Goal: Find specific page/section: Find specific page/section

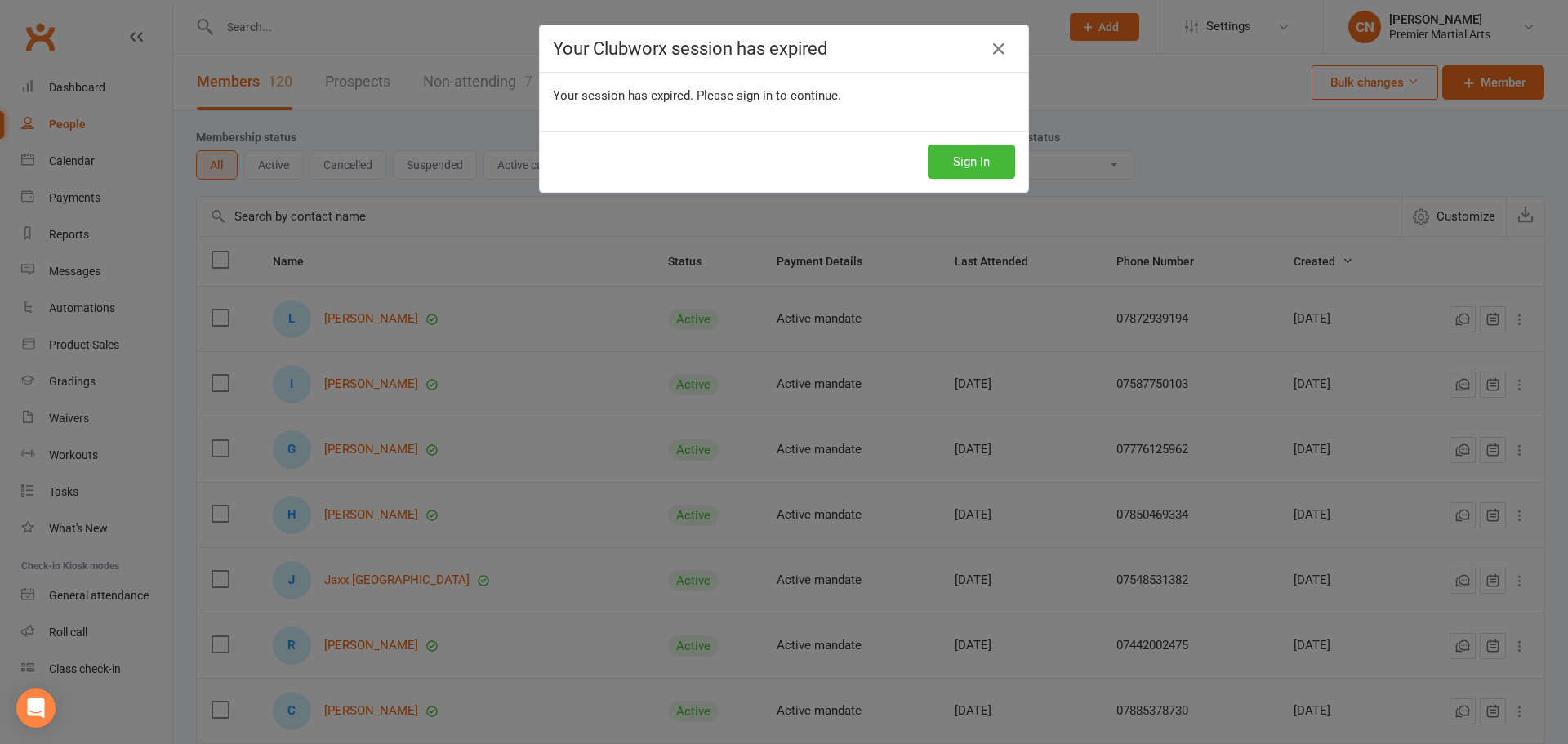
select select "100"
click at [985, 41] on link at bounding box center [999, 49] width 27 height 27
click at [982, 171] on button "Sign In" at bounding box center [971, 161] width 87 height 34
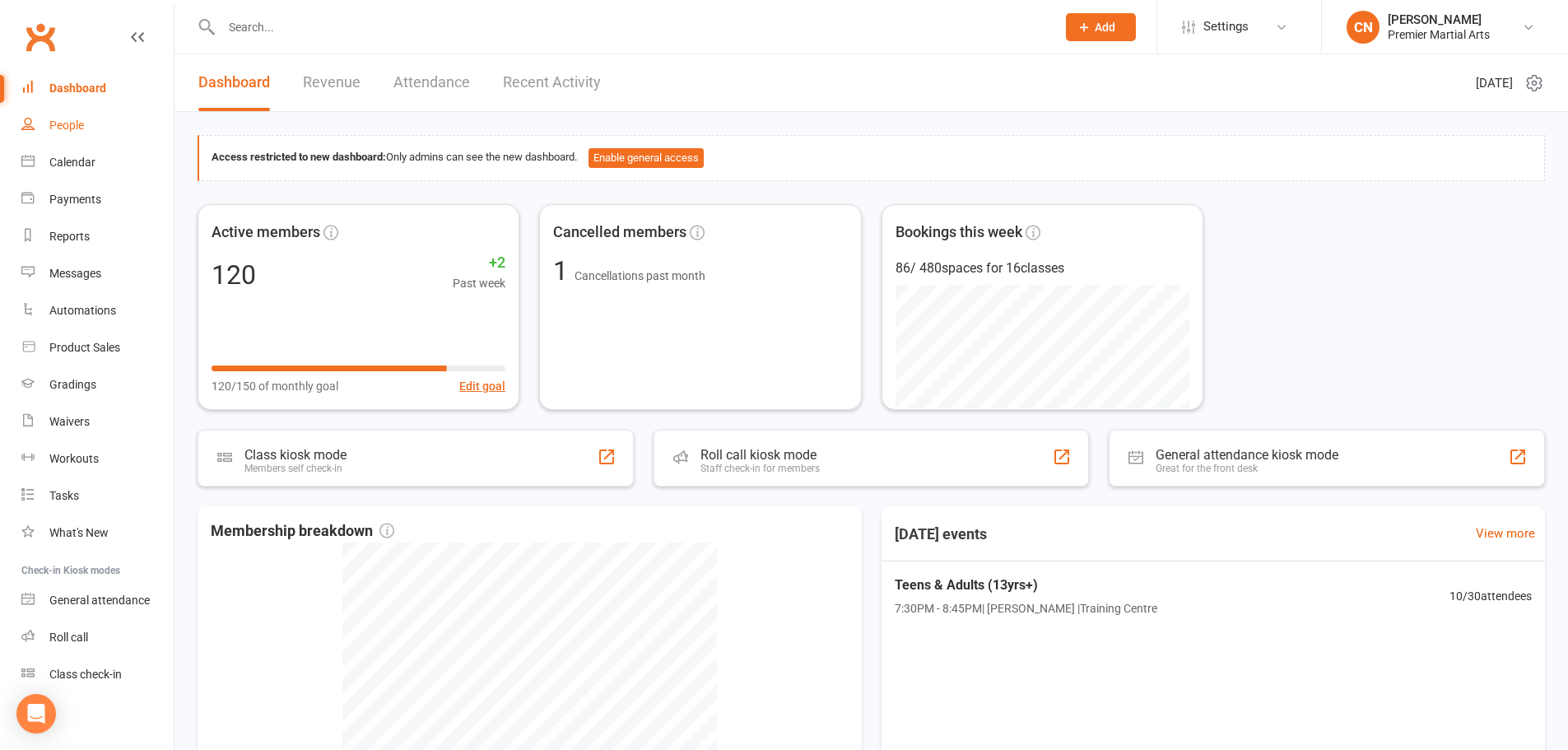
click at [62, 123] on div "People" at bounding box center [67, 125] width 34 height 13
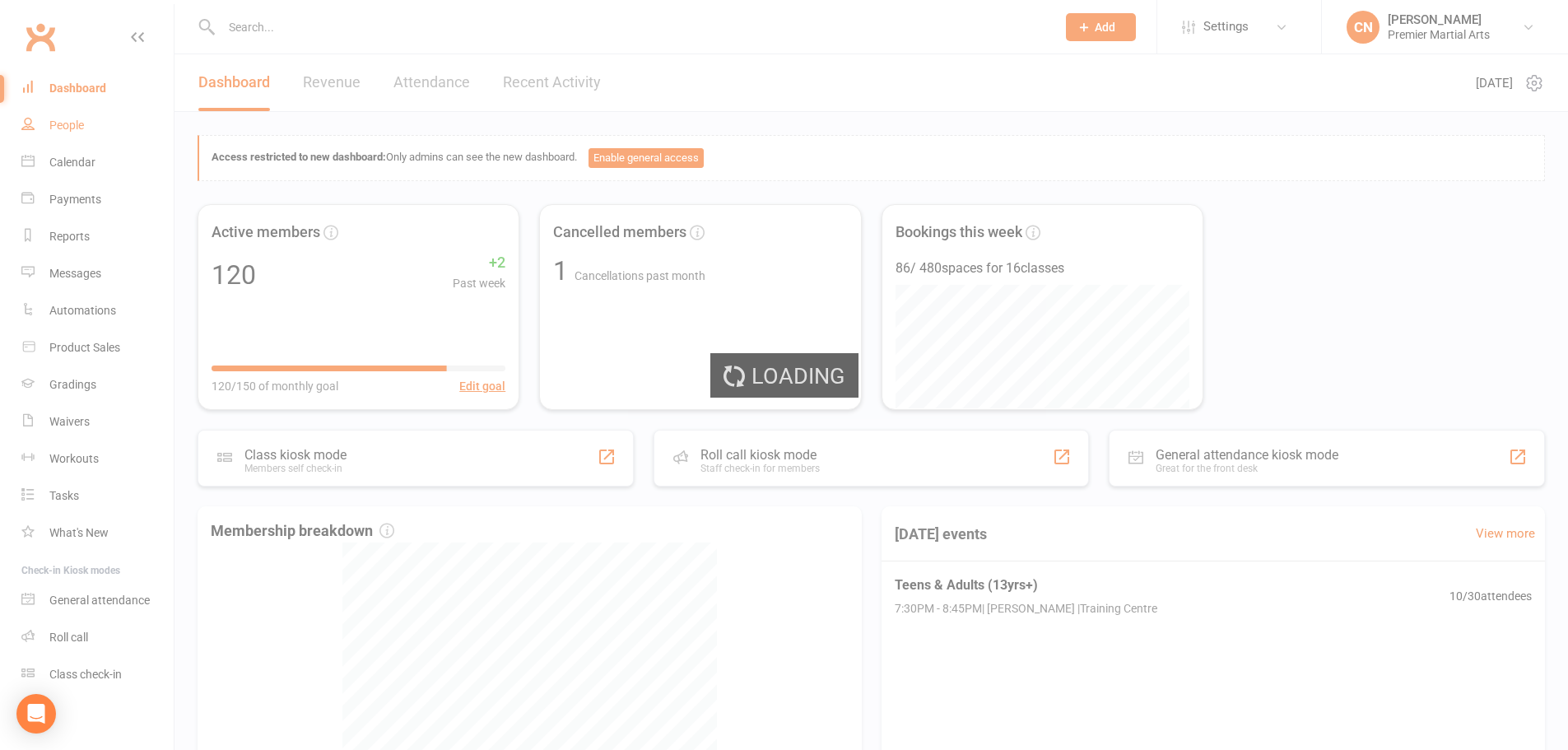
select select "100"
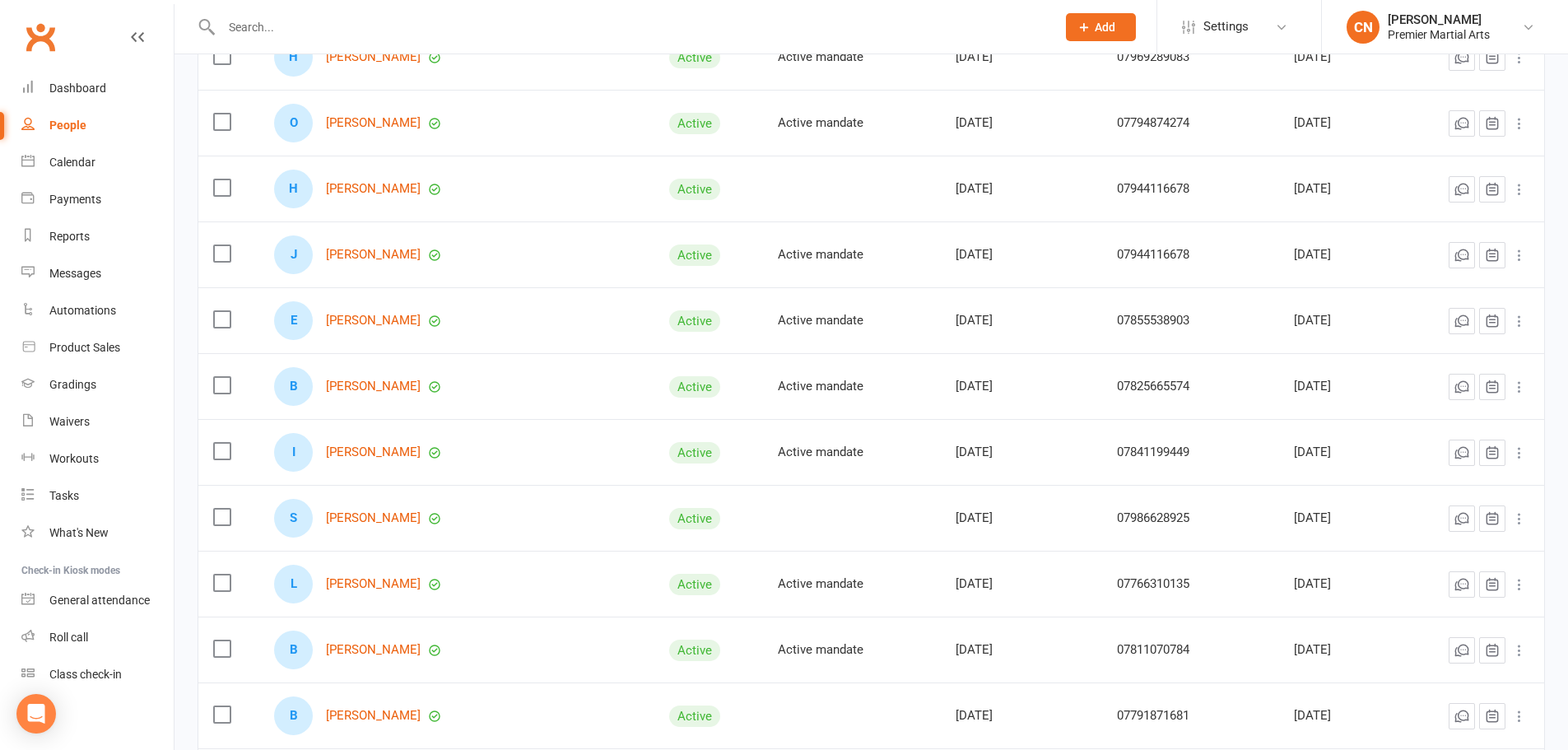
scroll to position [6269, 0]
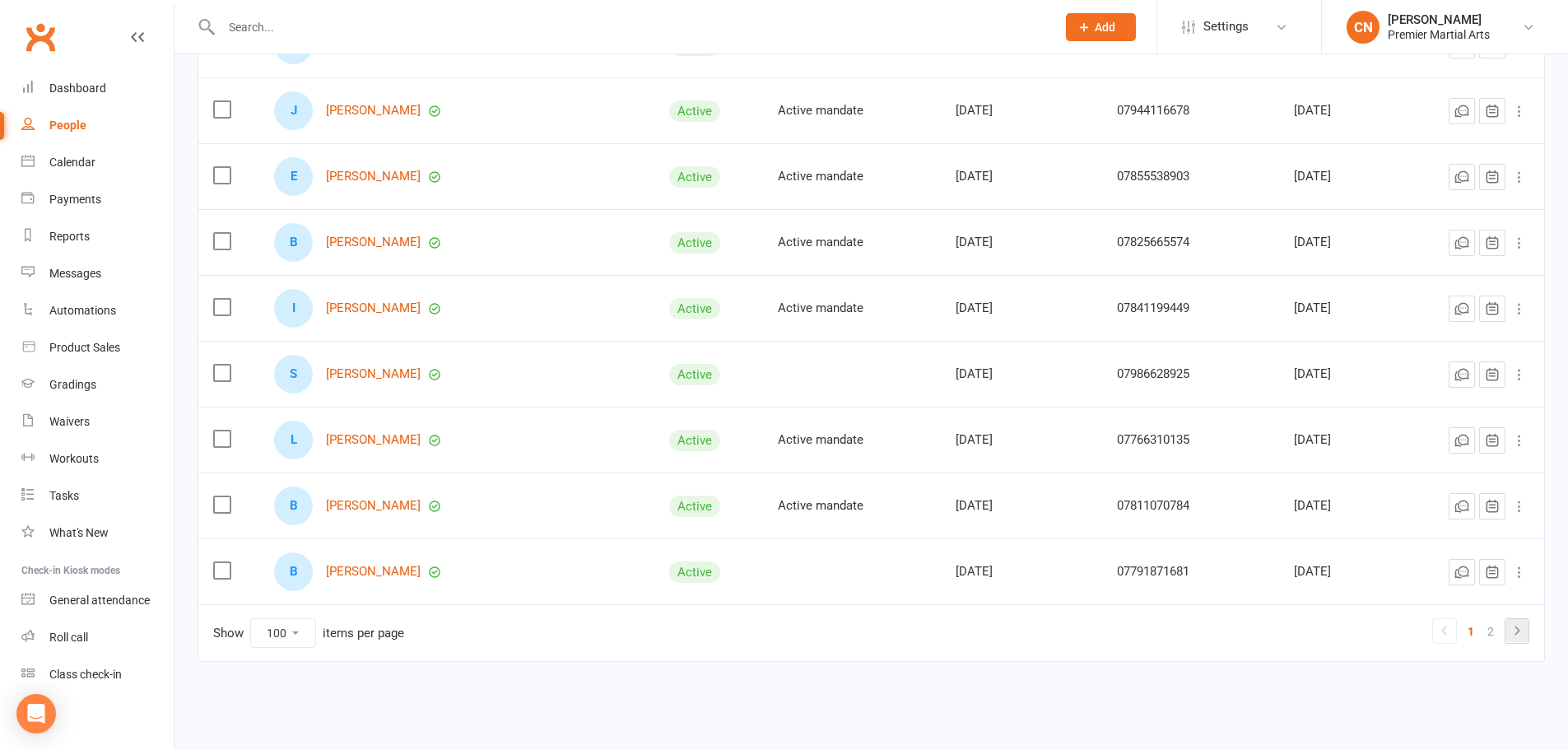
click at [1514, 627] on icon at bounding box center [1516, 630] width 20 height 20
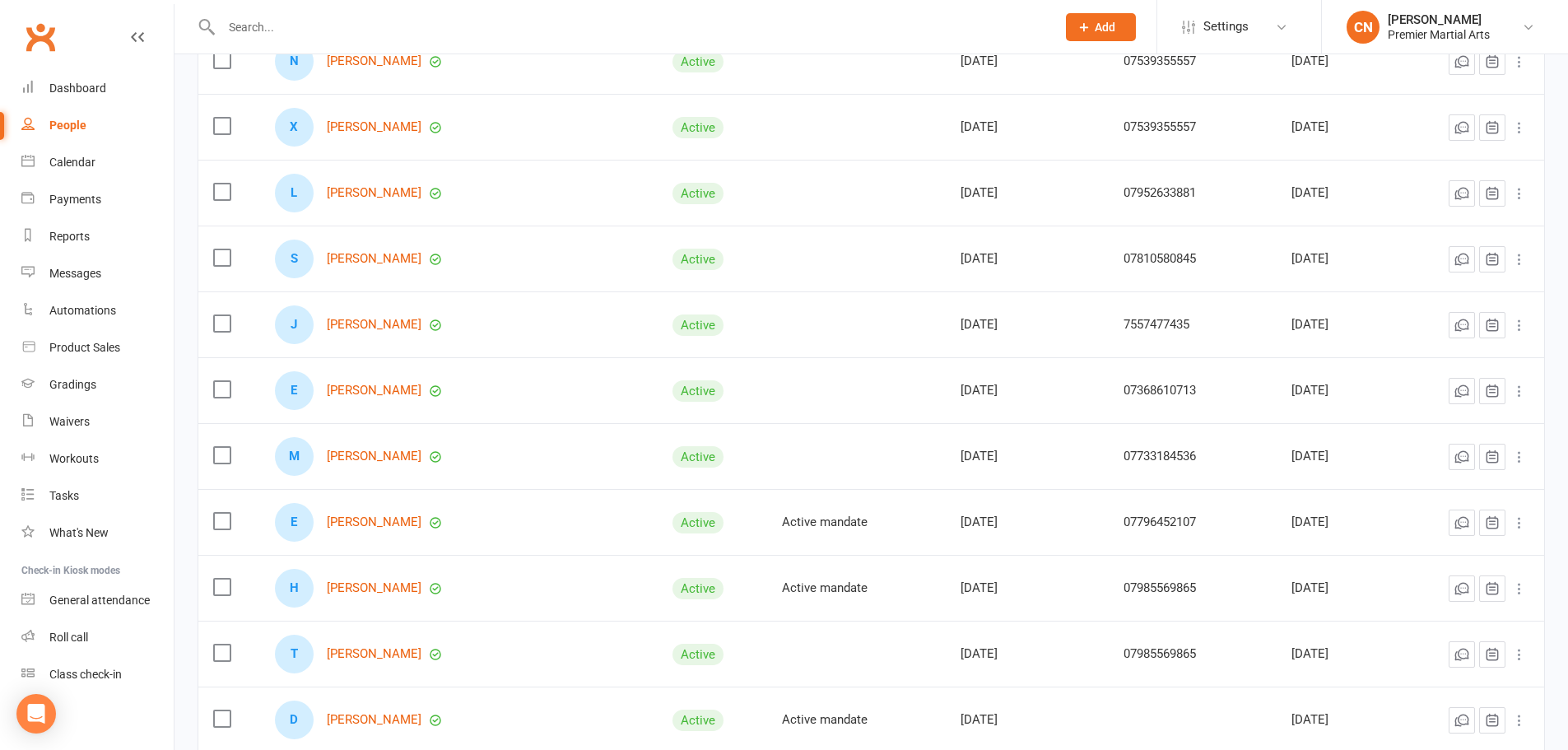
scroll to position [1002, 0]
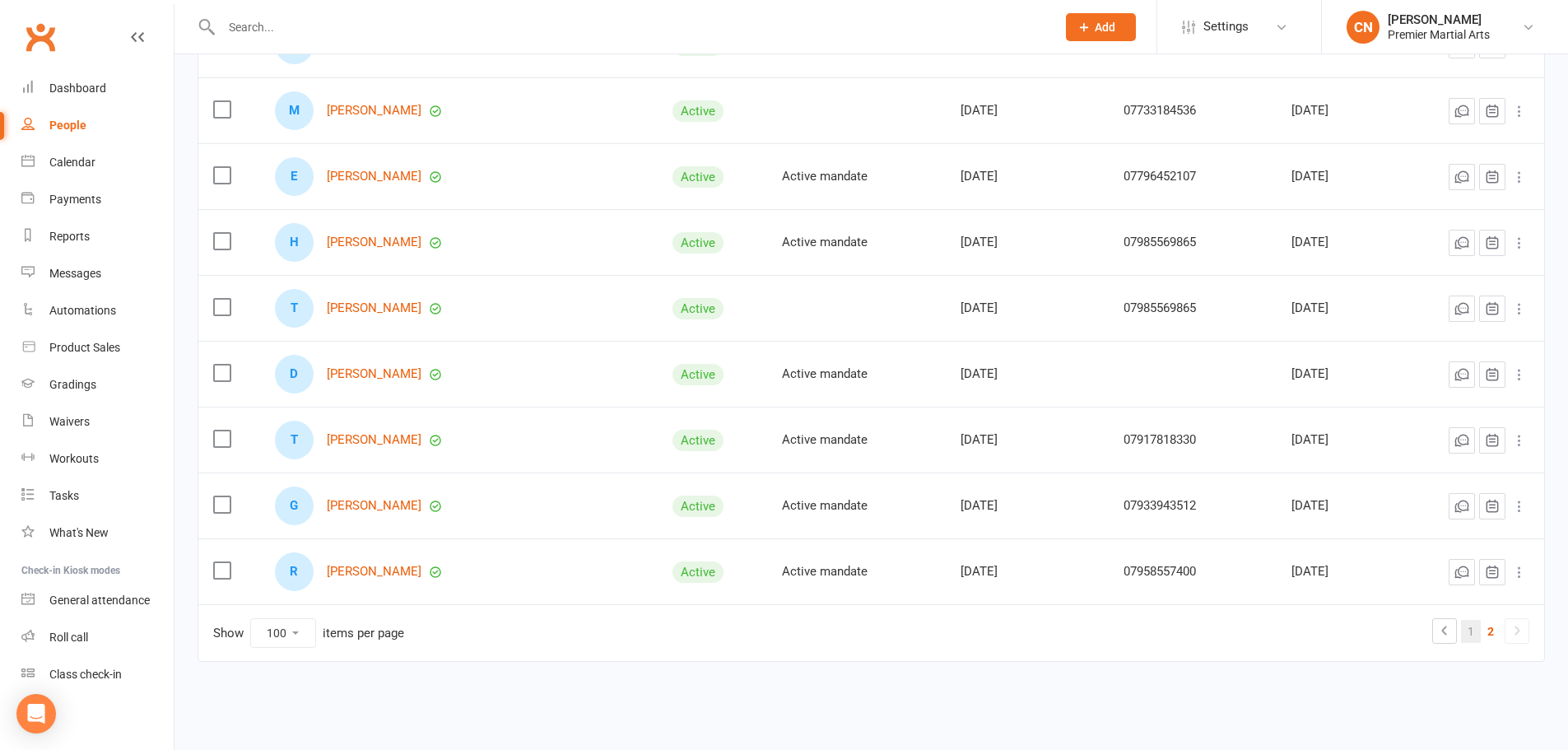
click at [1477, 635] on link "1" at bounding box center [1470, 631] width 20 height 23
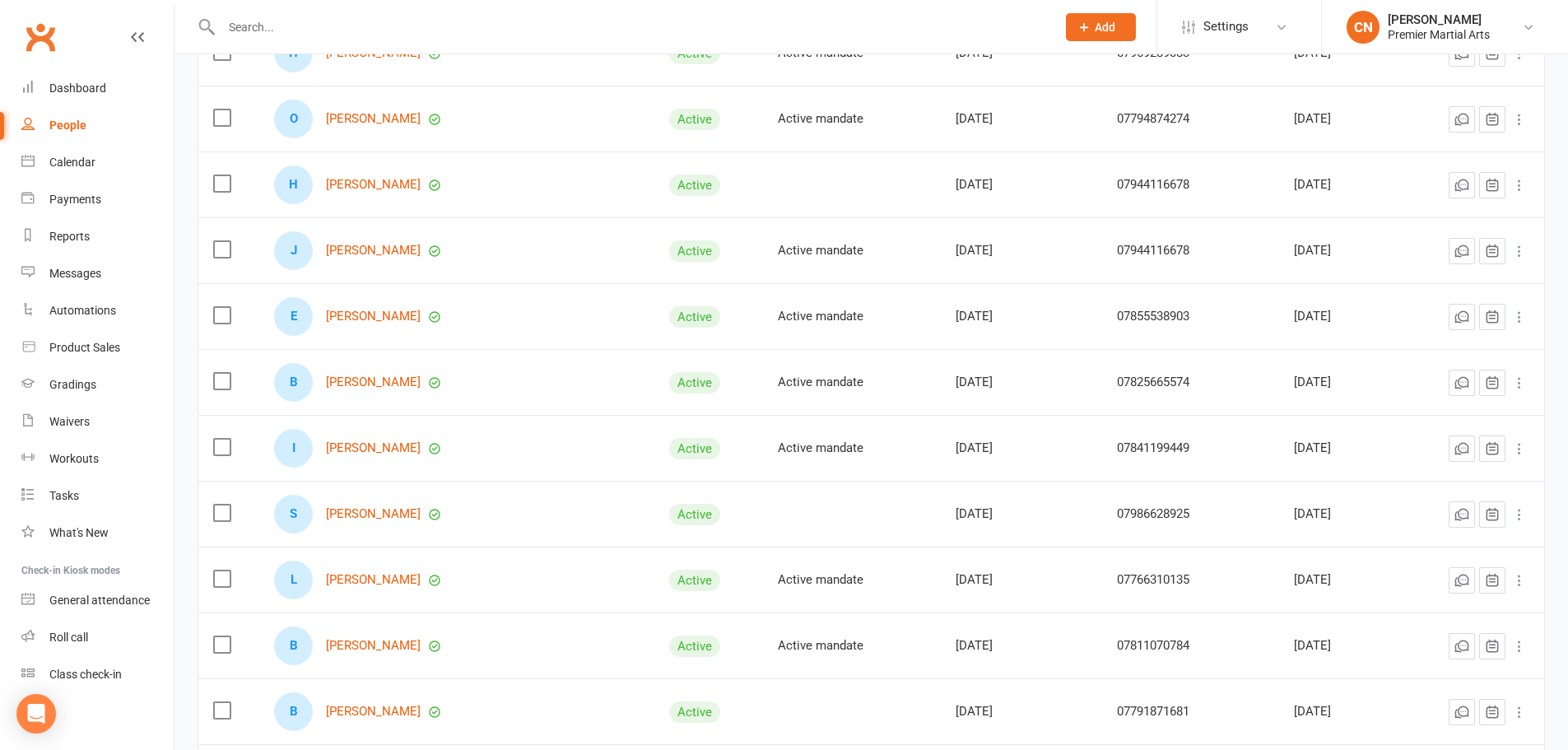
scroll to position [6269, 0]
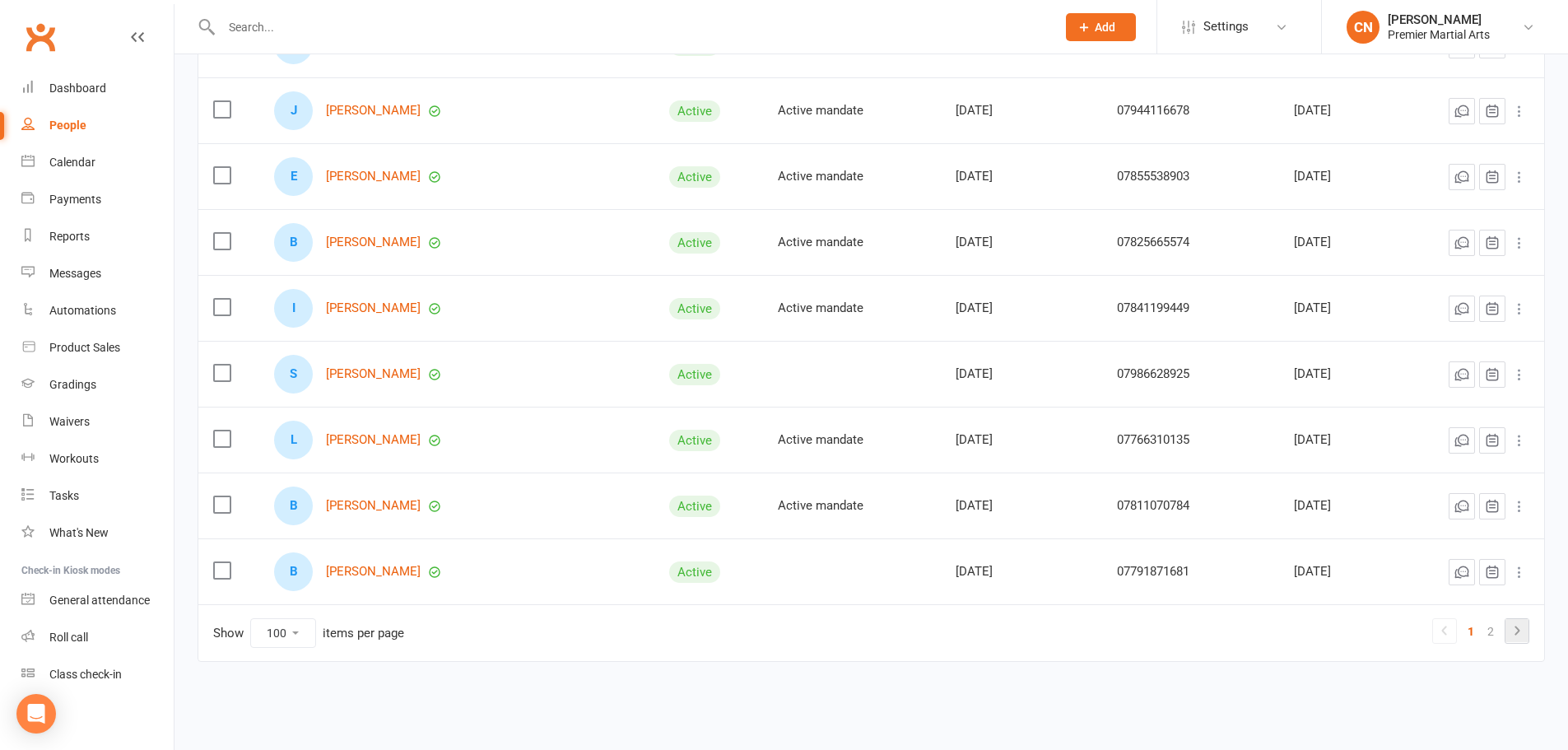
click at [1523, 626] on icon at bounding box center [1516, 630] width 20 height 20
click at [1463, 633] on link "1" at bounding box center [1470, 631] width 20 height 23
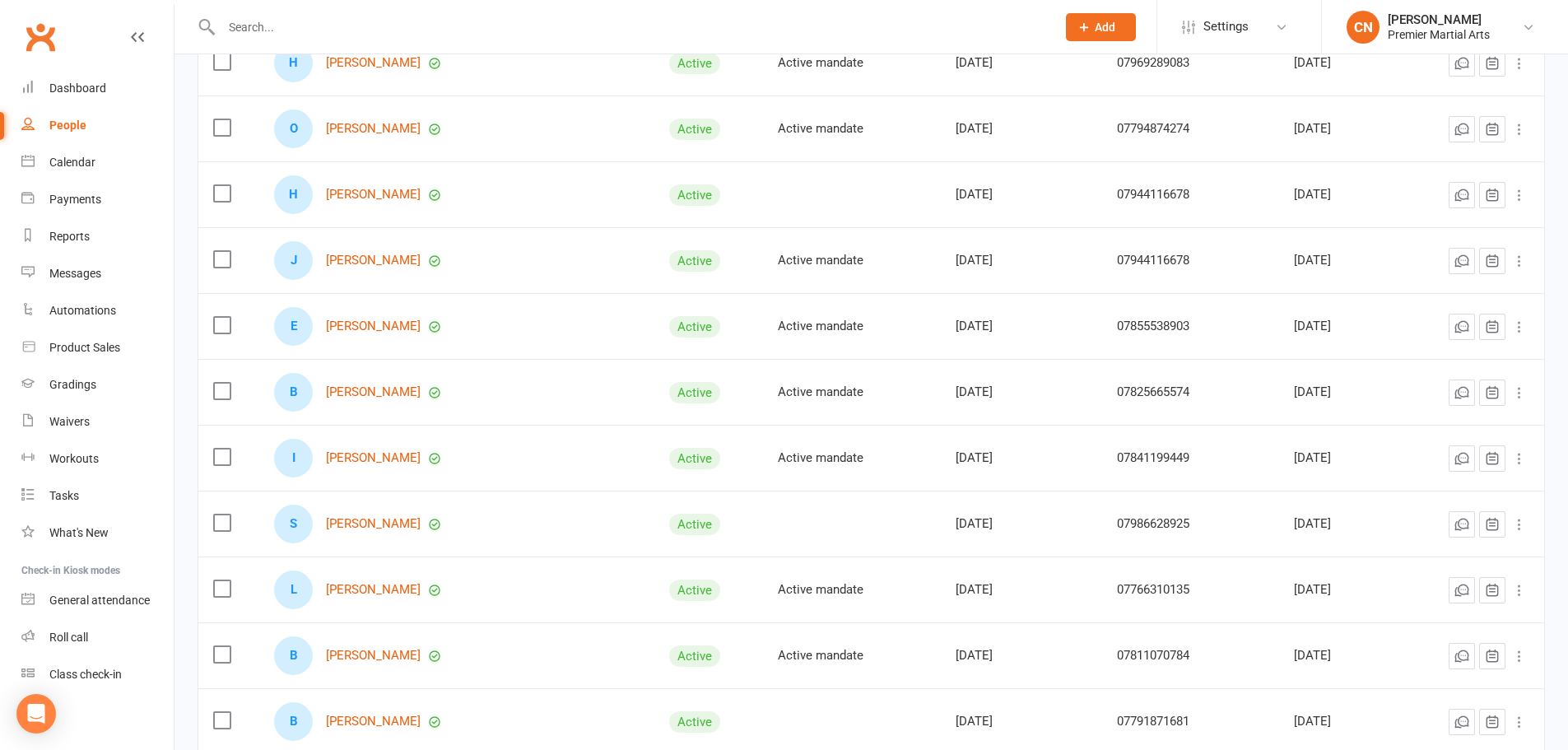
scroll to position [6187, 0]
